Goal: Check status: Check status

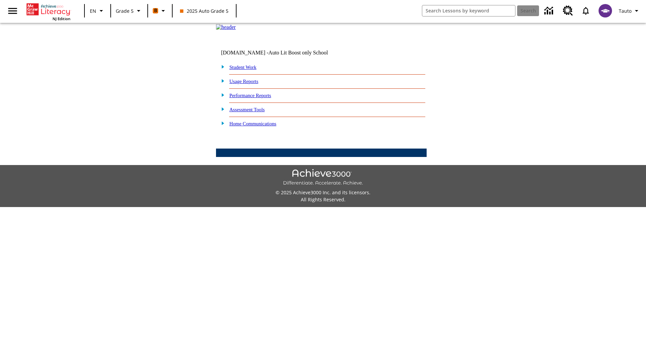
click at [257, 98] on link "Performance Reports" at bounding box center [250, 95] width 42 height 5
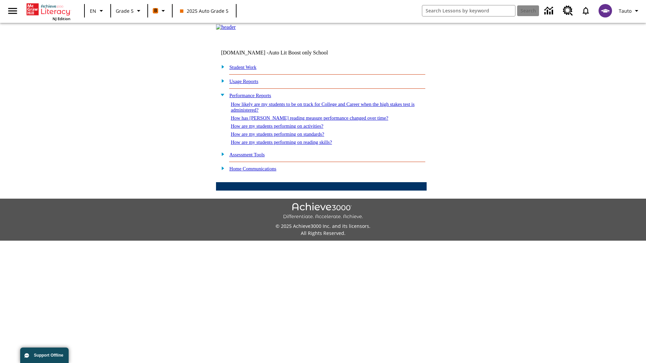
click at [310, 113] on link "How likely are my students to be on track for College and Career when the high …" at bounding box center [323, 107] width 184 height 11
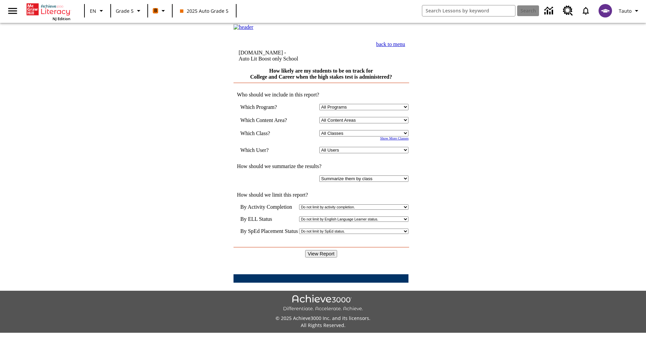
click at [365, 137] on select "Select a Class: All Classes 2025 Auto Grade 5 OL 2025 Auto Grade 6" at bounding box center [363, 133] width 89 height 6
select select "11133131"
select select "21437107"
click at [321, 250] on input "View Report" at bounding box center [321, 253] width 32 height 7
